Goal: Register for event/course

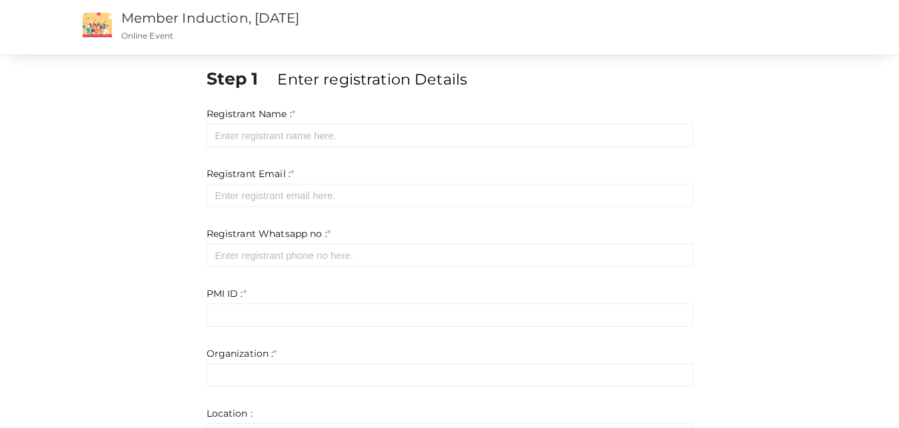
click at [144, 211] on div "Step 1 Enter registration Details Registrant Name : * Required. Invalid email I…" at bounding box center [450, 372] width 780 height 611
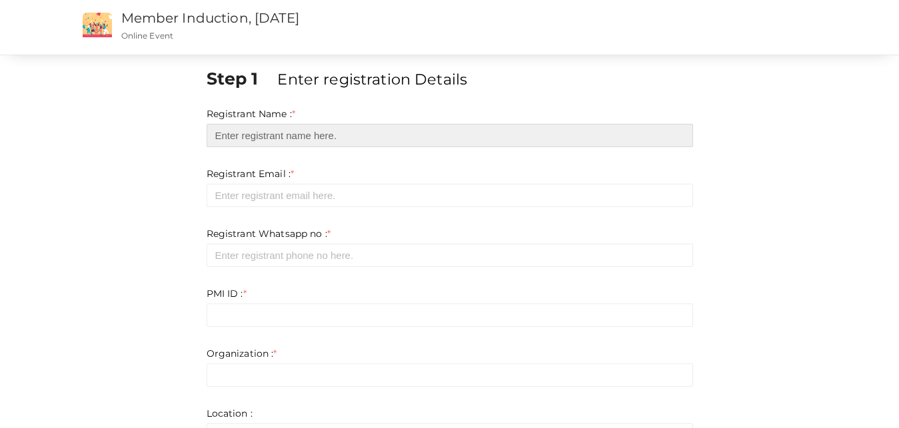
click at [315, 137] on input "text" at bounding box center [450, 135] width 486 height 23
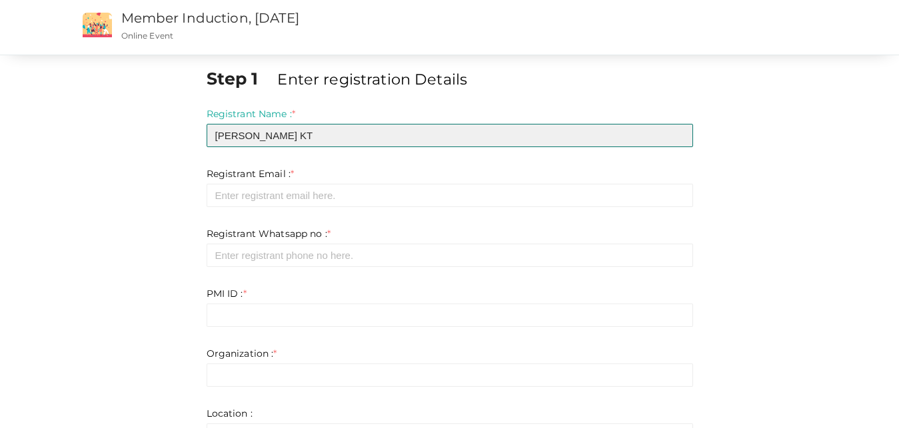
type input "[PERSON_NAME] KT"
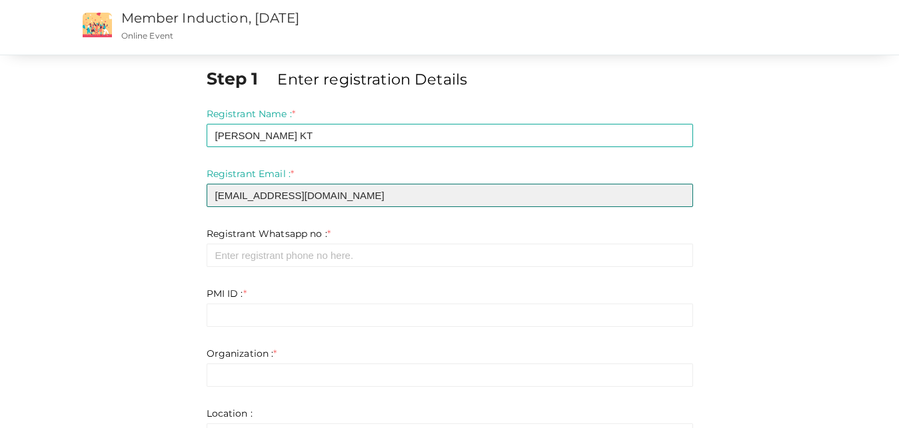
type input "[EMAIL_ADDRESS][DOMAIN_NAME]"
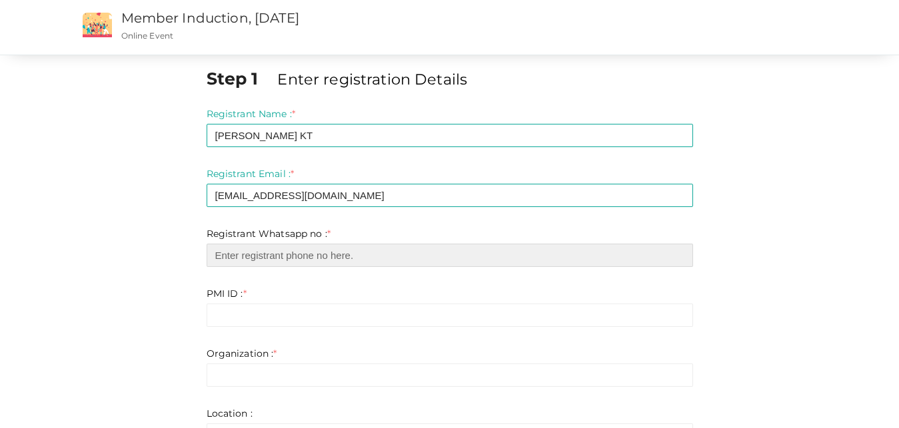
click at [325, 261] on input "number" at bounding box center [450, 255] width 486 height 23
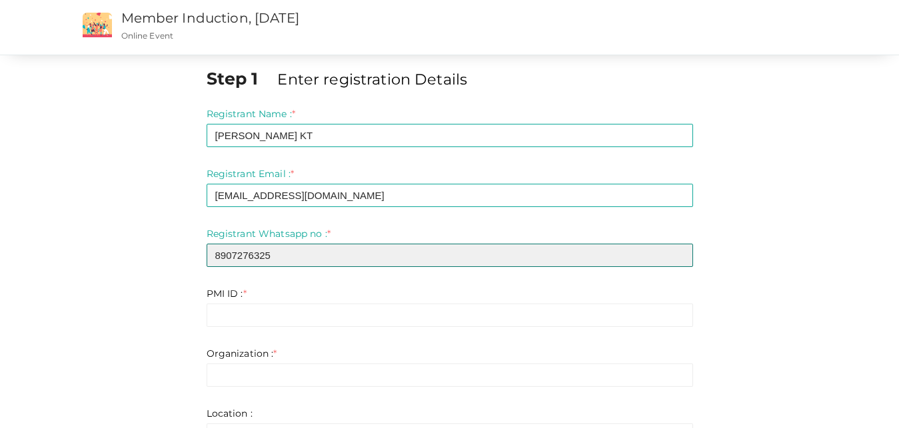
type input "8907276325"
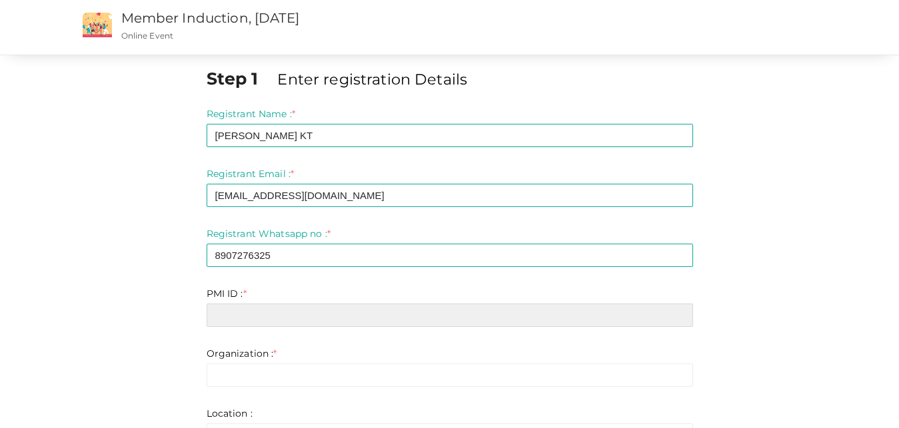
click at [291, 323] on input "text" at bounding box center [450, 315] width 486 height 23
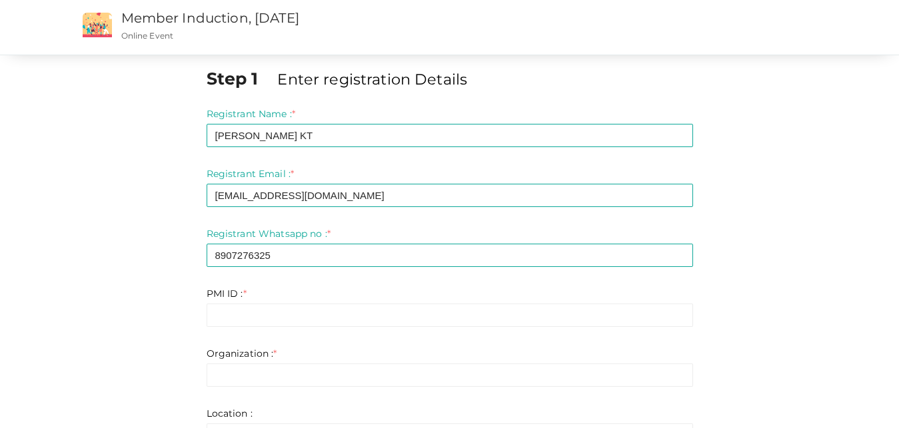
click at [172, 336] on div "Step 1 Enter registration Details Registrant Name : * [PERSON_NAME] KT Required…" at bounding box center [450, 378] width 780 height 622
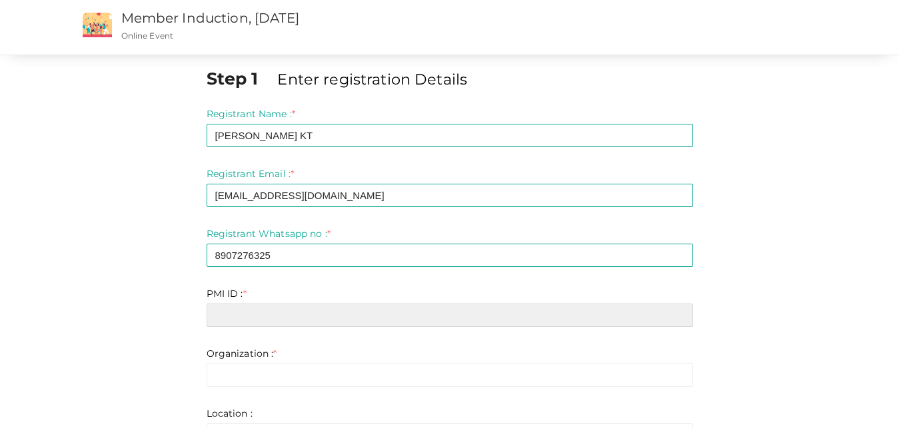
click at [246, 320] on input "text" at bounding box center [450, 315] width 486 height 23
paste input "11891686"
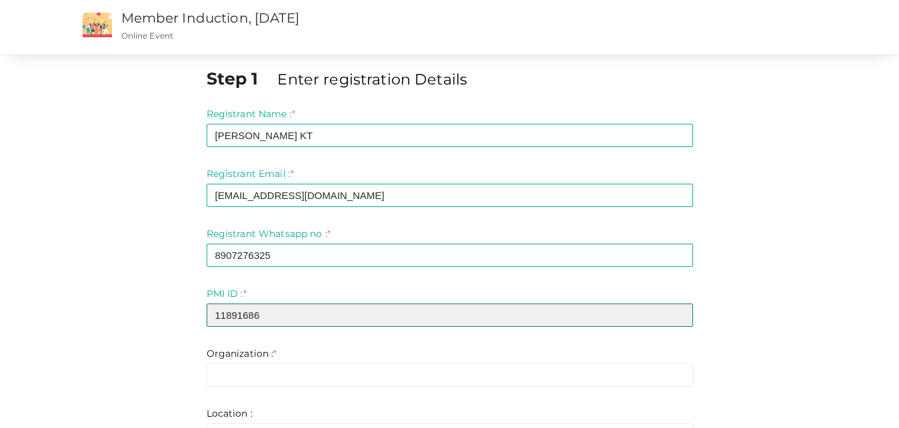
type input "11891686"
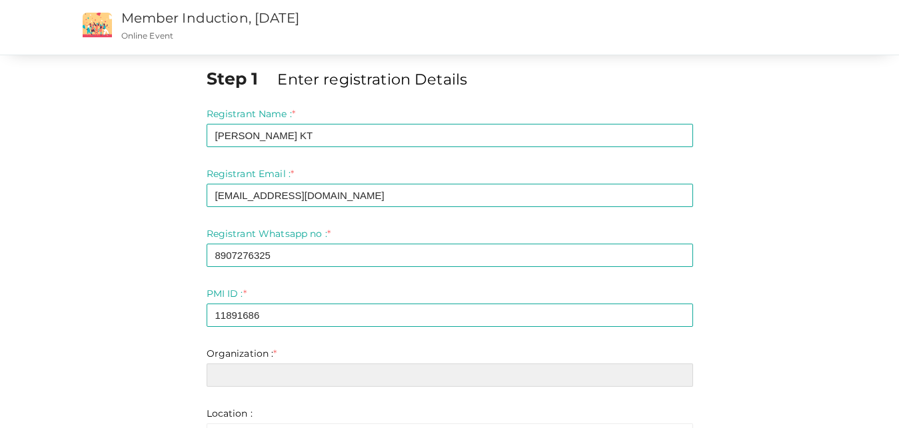
click at [247, 369] on input "text" at bounding box center [450, 375] width 486 height 23
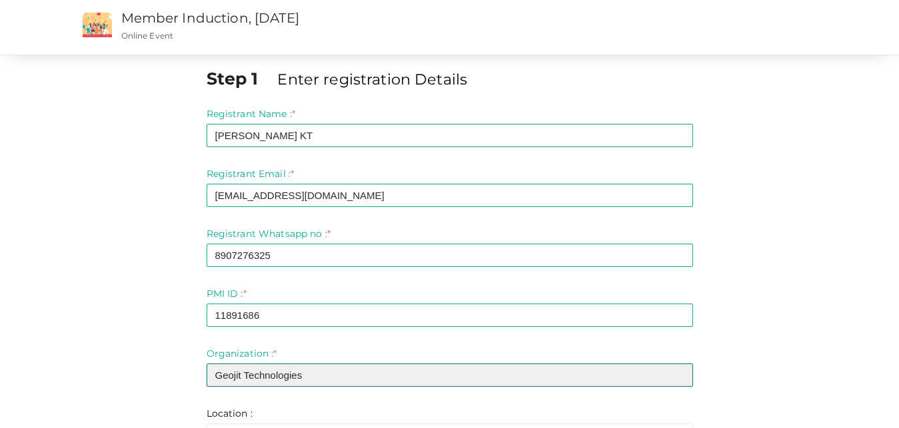
type input "Geojit Technologies"
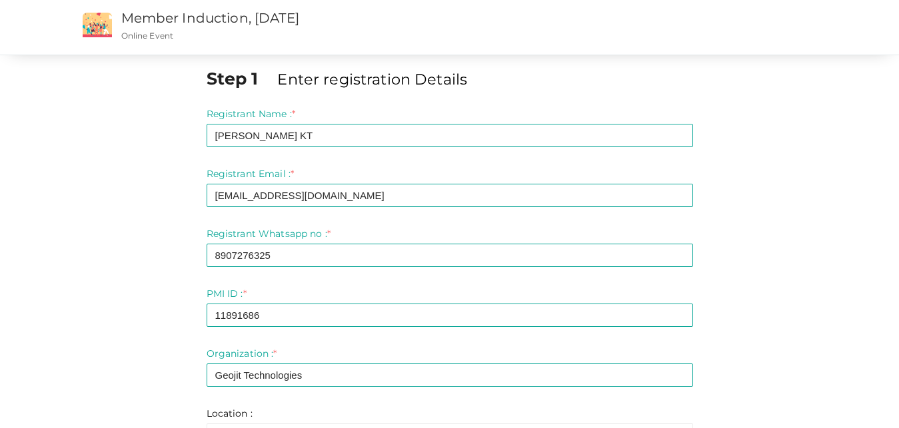
click at [682, 213] on form "Registrant Name : * [PERSON_NAME] KT Required. Invalid email Invalid phone numb…" at bounding box center [450, 307] width 486 height 400
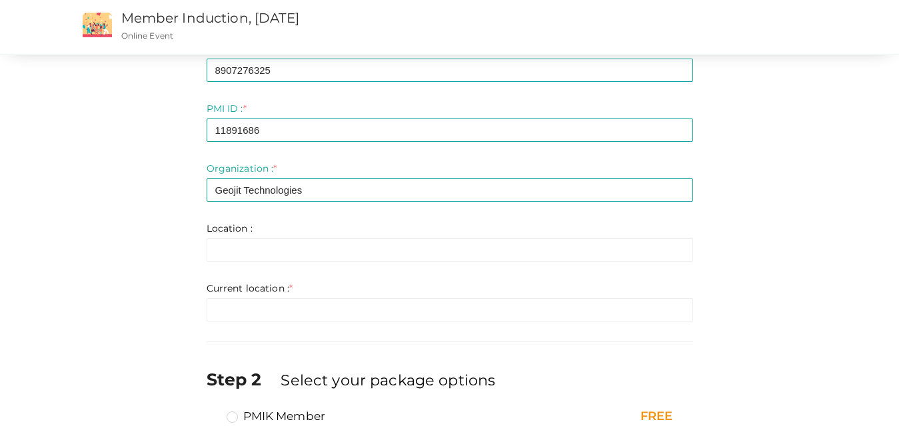
scroll to position [190, 0]
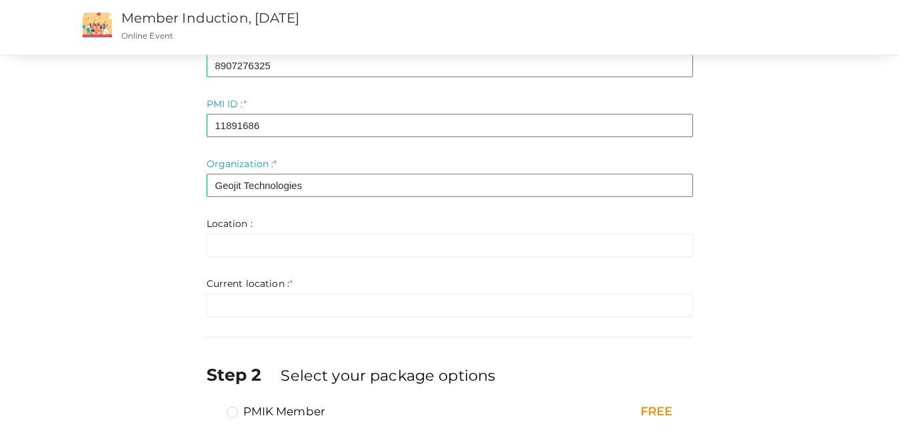
click at [277, 259] on form "Registrant Name : * [PERSON_NAME] KT Required. Invalid email Invalid phone numb…" at bounding box center [450, 117] width 486 height 400
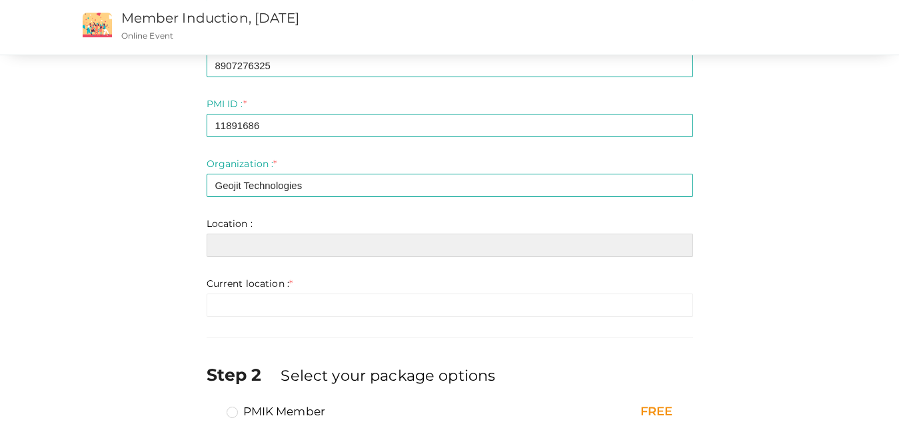
click at [297, 256] on input "text" at bounding box center [450, 245] width 486 height 23
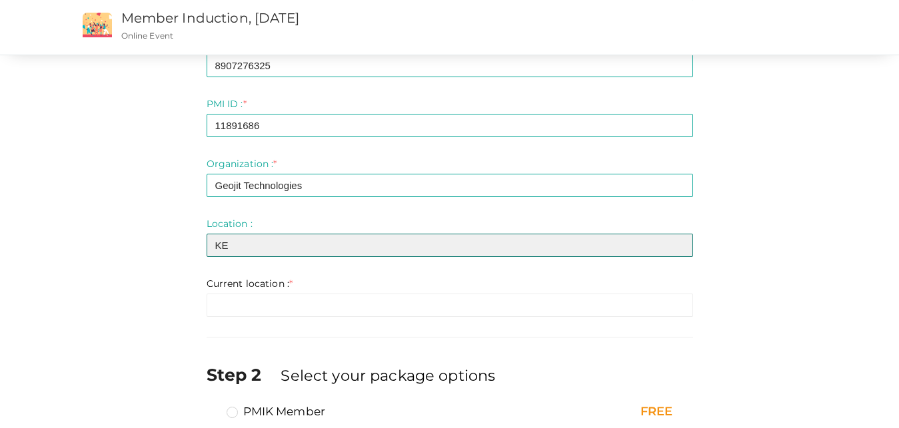
type input "K"
type input "[GEOGRAPHIC_DATA]"
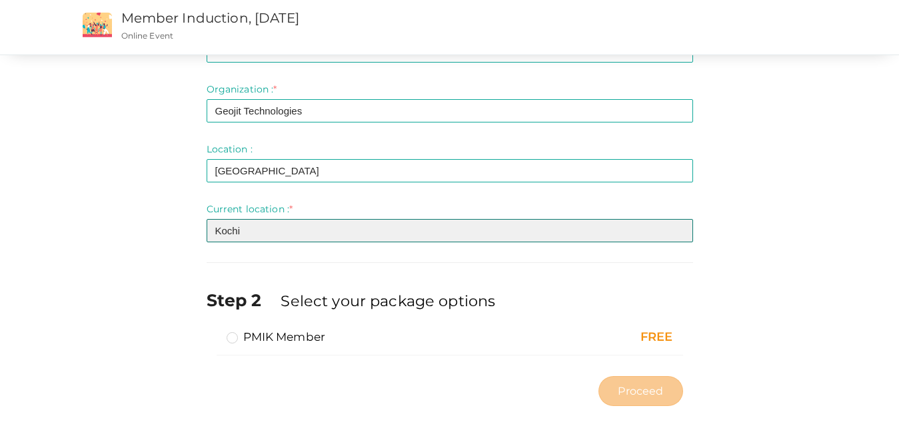
scroll to position [283, 0]
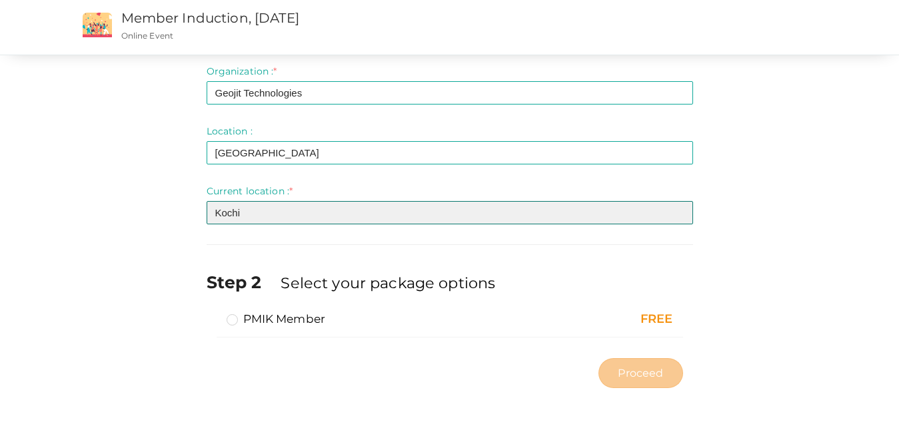
type input "Kochi"
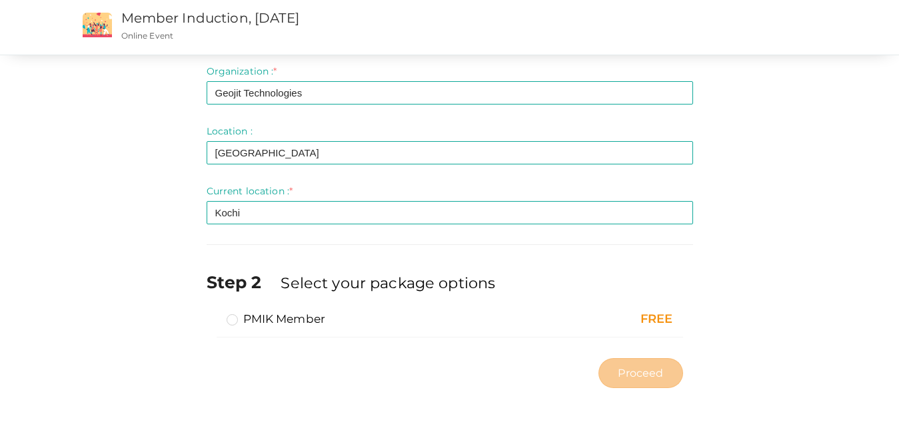
click at [236, 324] on label "PMIK Member" at bounding box center [276, 319] width 99 height 16
click at [213, 314] on input "PMIK Member" at bounding box center [213, 314] width 0 height 0
click at [646, 368] on span "Proceed" at bounding box center [640, 373] width 45 height 15
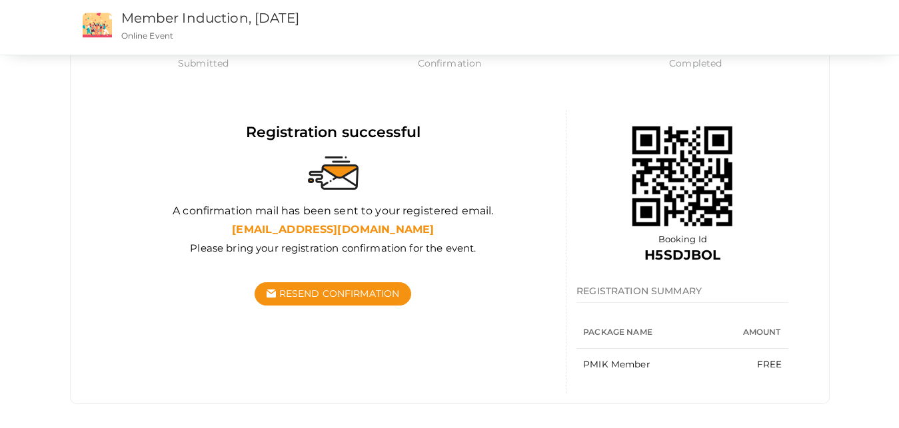
scroll to position [85, 0]
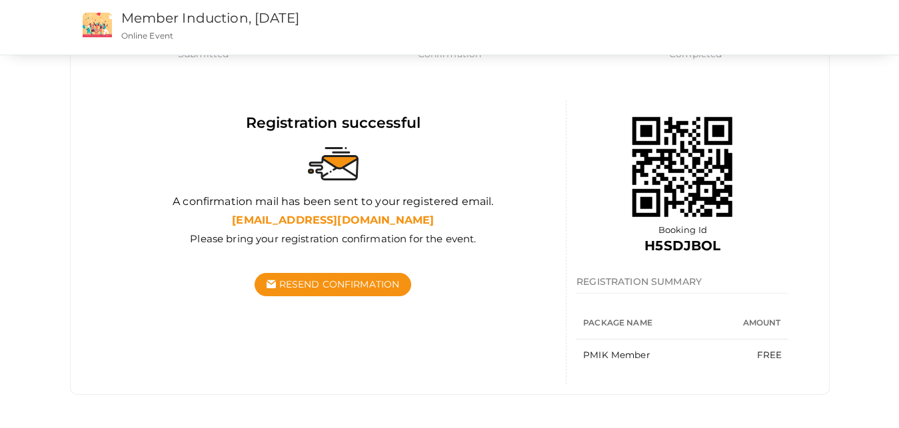
click at [596, 320] on th "Package Name" at bounding box center [650, 323] width 149 height 33
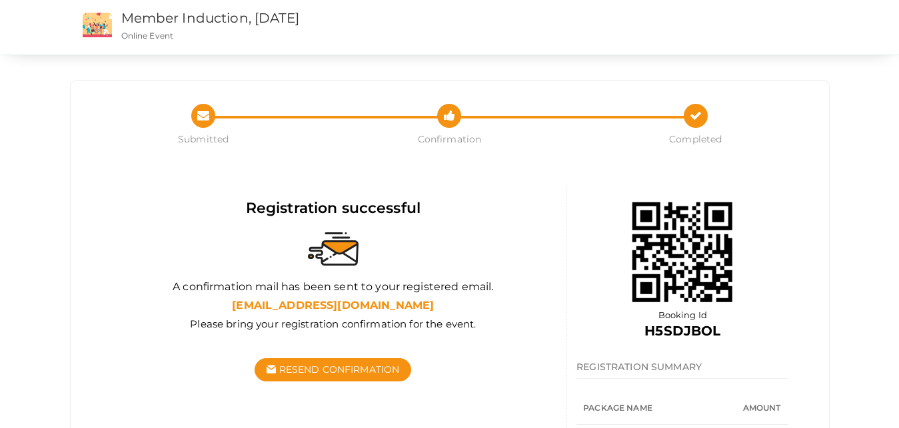
click at [670, 242] on img at bounding box center [682, 252] width 133 height 133
